Goal: Navigation & Orientation: Understand site structure

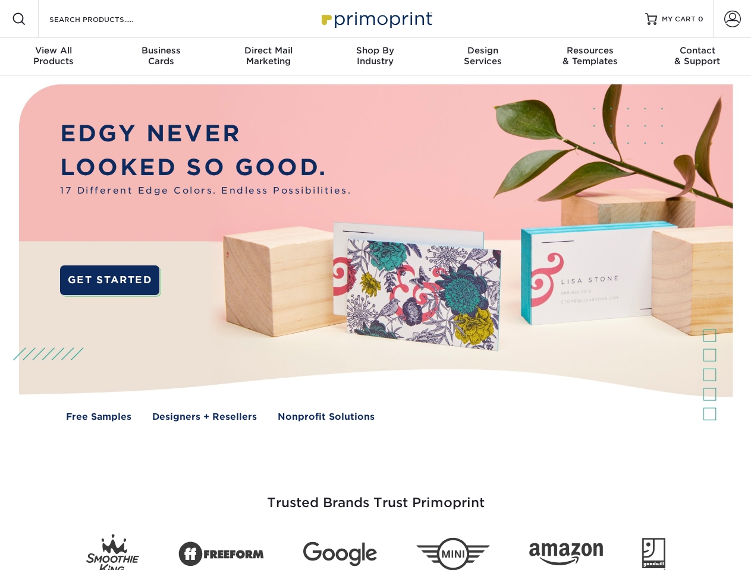
click at [375, 285] on img at bounding box center [375, 261] width 743 height 371
click at [19, 19] on span at bounding box center [19, 19] width 14 height 14
click at [732, 19] on span at bounding box center [732, 19] width 17 height 17
click at [53, 57] on div "View All Products" at bounding box center [53, 55] width 107 height 21
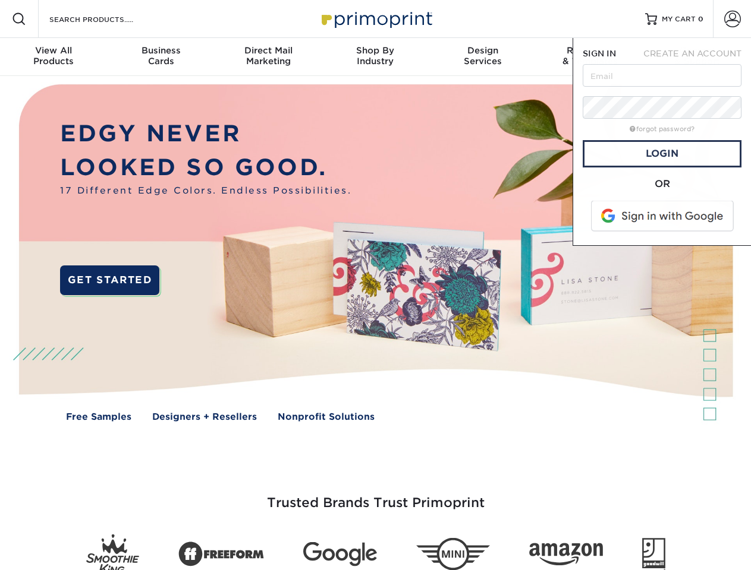
click at [160, 57] on div "Business Cards" at bounding box center [160, 55] width 107 height 21
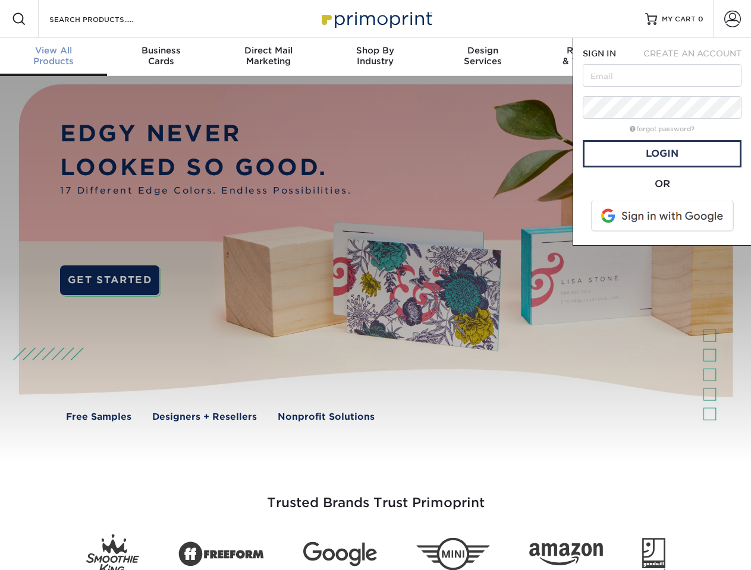
click at [268, 57] on div "Direct Mail Marketing" at bounding box center [268, 55] width 107 height 21
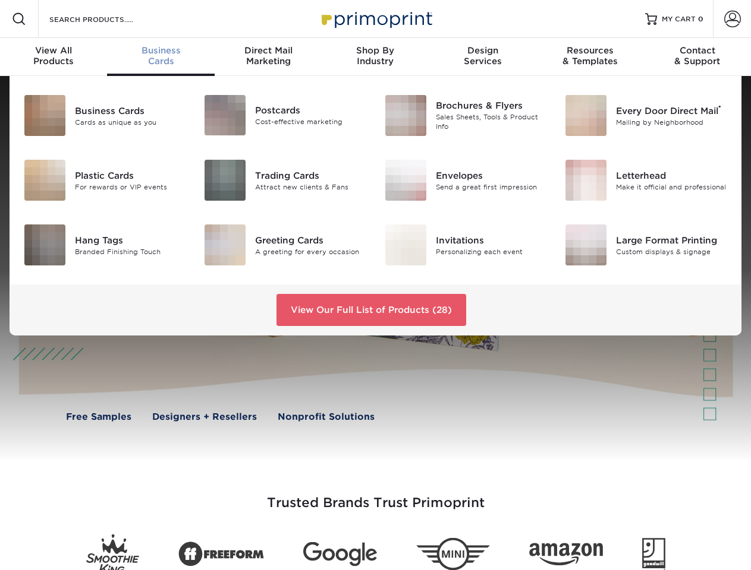
click at [375, 57] on div "Shop By Industry" at bounding box center [374, 55] width 107 height 21
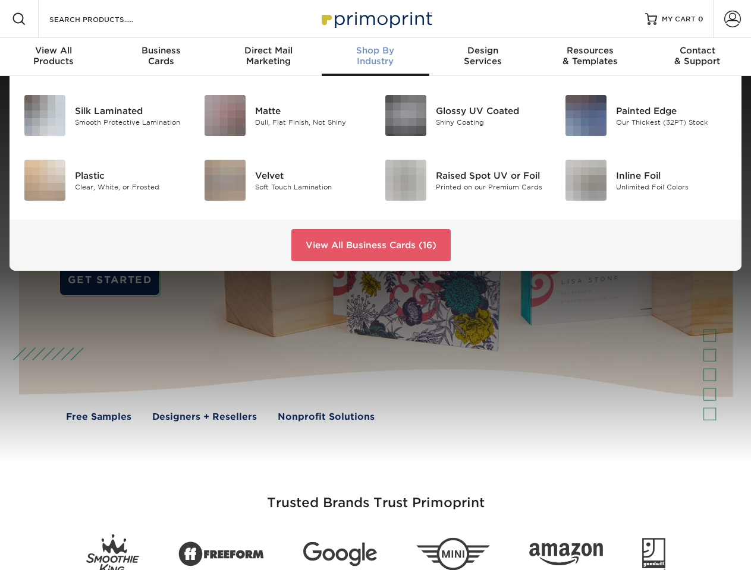
click at [483, 57] on div "Design Services" at bounding box center [482, 55] width 107 height 21
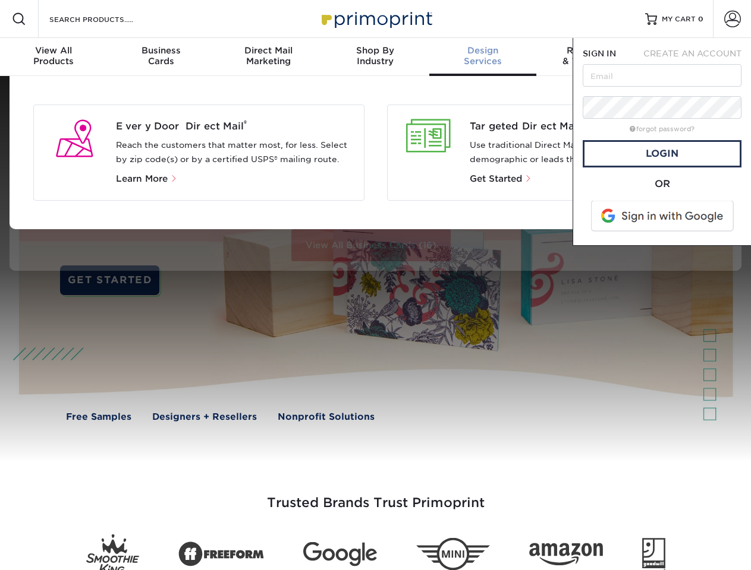
click at [589, 57] on span "SIGN IN" at bounding box center [598, 54] width 33 height 10
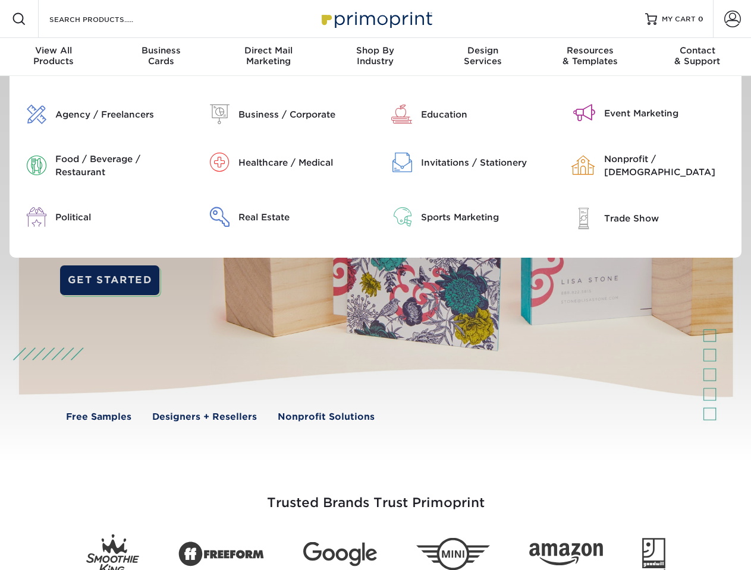
click at [697, 57] on div "Contact & Support" at bounding box center [697, 55] width 107 height 21
